Goal: Task Accomplishment & Management: Manage account settings

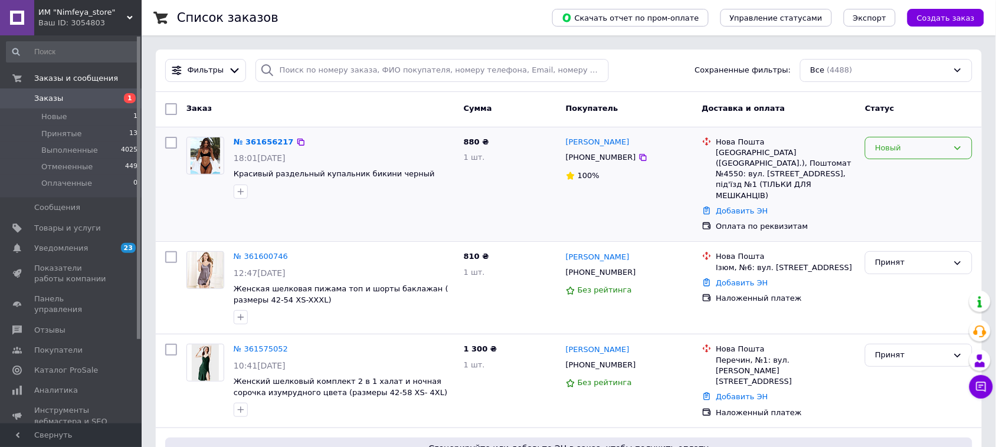
click at [956, 149] on icon at bounding box center [957, 147] width 9 height 9
click at [887, 120] on div "Статус" at bounding box center [918, 109] width 117 height 21
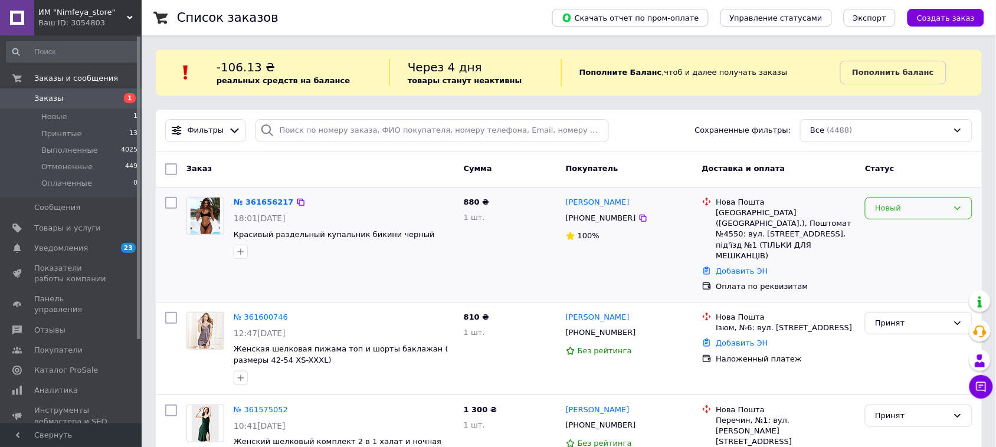
click at [959, 208] on icon at bounding box center [957, 207] width 9 height 9
click at [882, 233] on li "Принят" at bounding box center [918, 233] width 106 height 22
click at [257, 201] on link "№ 361656217" at bounding box center [261, 202] width 54 height 9
